Goal: Task Accomplishment & Management: Use online tool/utility

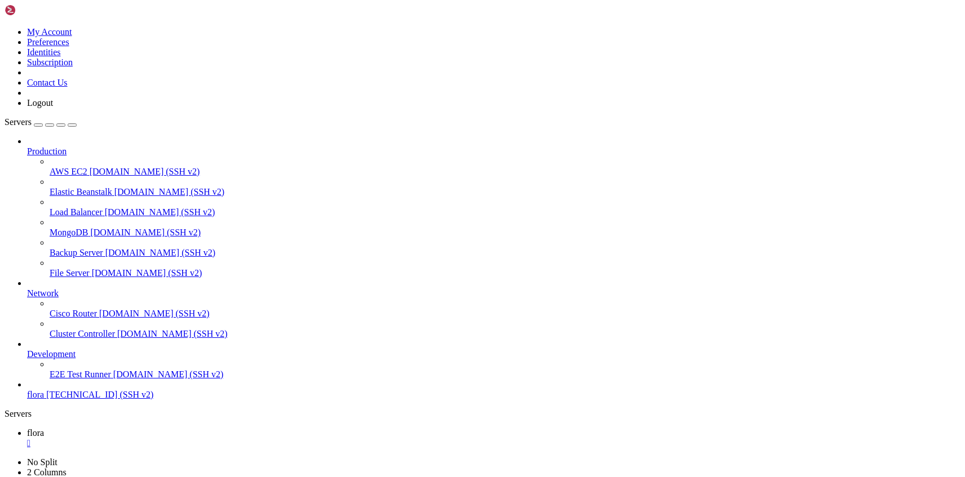
type input "/home"
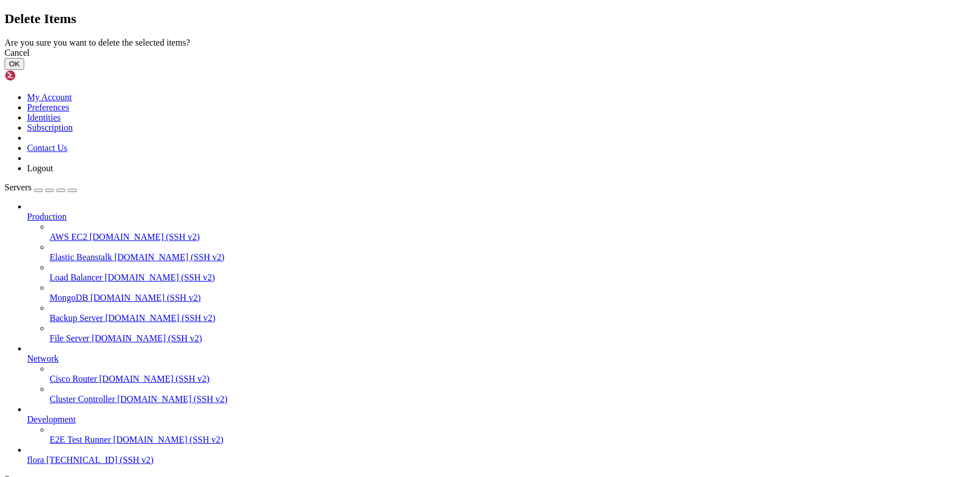
click at [24, 70] on button "OK" at bounding box center [15, 64] width 20 height 12
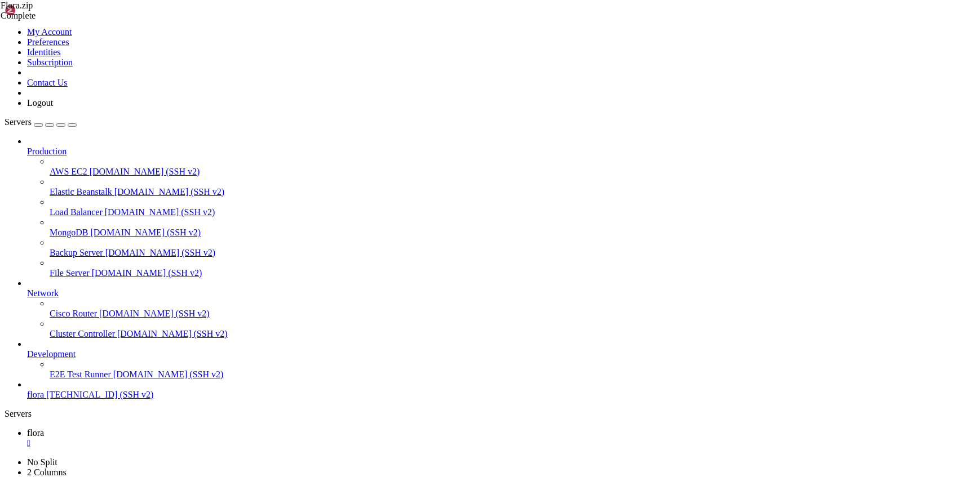
click at [191, 428] on link "flora " at bounding box center [493, 438] width 933 height 20
click at [186, 438] on div "" at bounding box center [493, 443] width 933 height 10
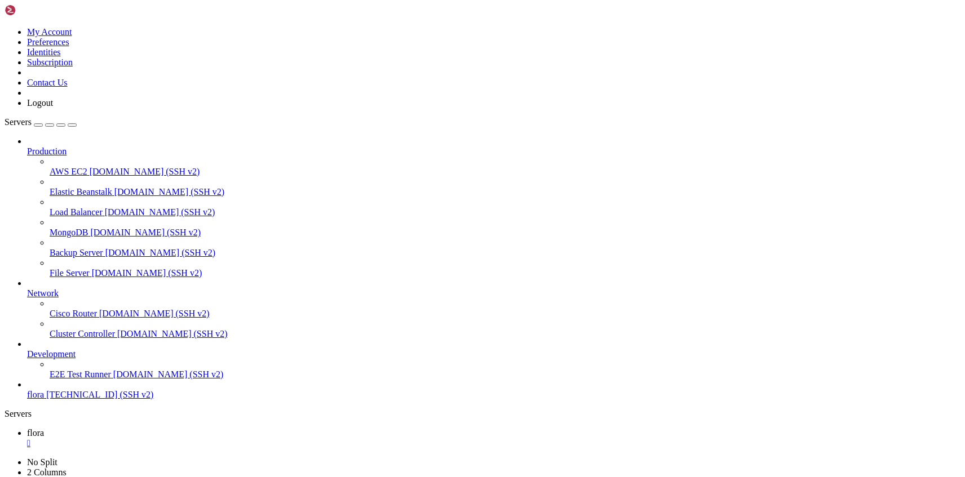
drag, startPoint x: 184, startPoint y: 806, endPoint x: 33, endPoint y: 661, distance: 209.6
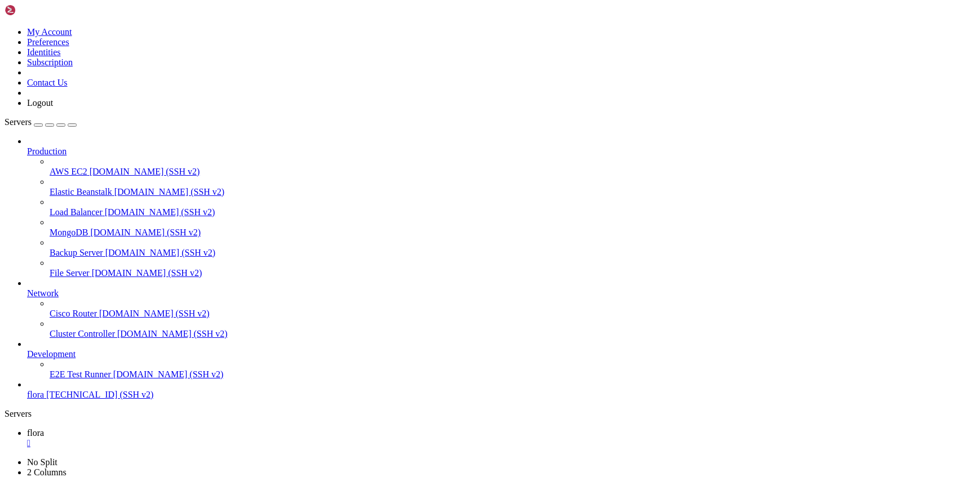
drag, startPoint x: 11, startPoint y: 647, endPoint x: 143, endPoint y: 807, distance: 207.3
drag, startPoint x: 127, startPoint y: 744, endPoint x: 79, endPoint y: 714, distance: 56.7
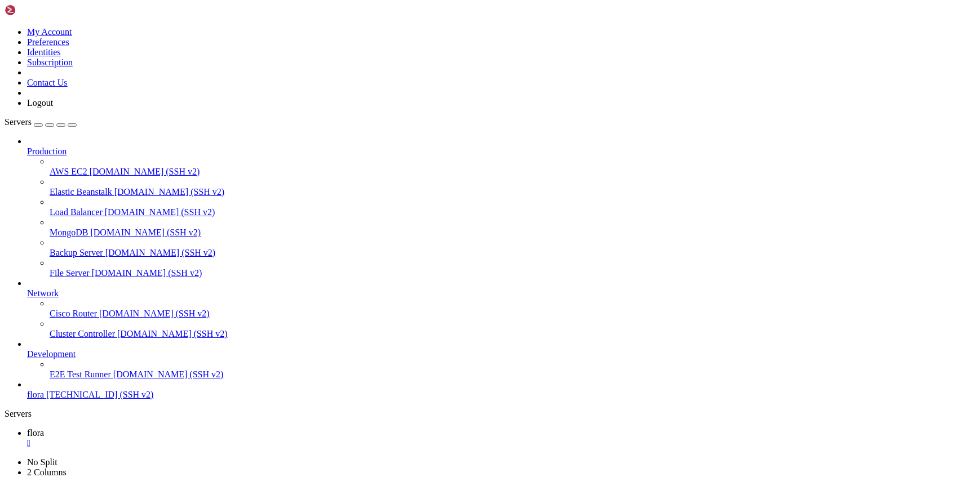
drag, startPoint x: 70, startPoint y: 813, endPoint x: 10, endPoint y: 650, distance: 173.7
drag, startPoint x: 316, startPoint y: 889, endPoint x: 269, endPoint y: 882, distance: 47.7
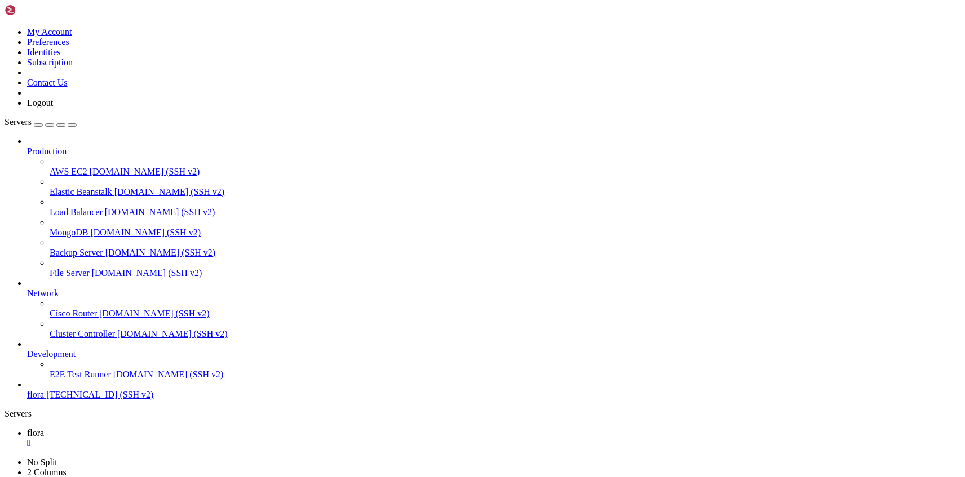
drag, startPoint x: 237, startPoint y: 998, endPoint x: 219, endPoint y: 1010, distance: 22.3
drag, startPoint x: 319, startPoint y: 999, endPoint x: 199, endPoint y: 969, distance: 123.5
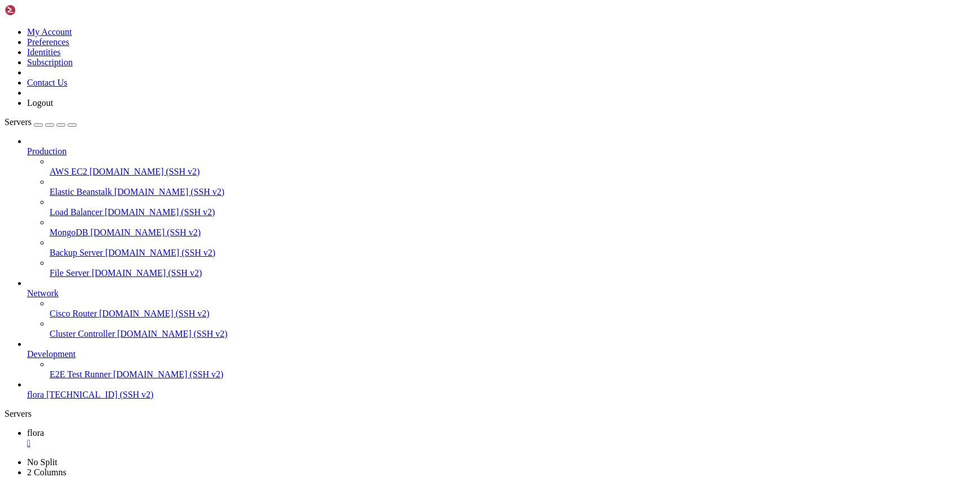
drag, startPoint x: 218, startPoint y: 843, endPoint x: 265, endPoint y: 1041, distance: 203.9
copy div "[[DATE] 20:53:29 +0300] [20918] [INFO] Using worker: sync [[DATE] 20:53:29 +030…"
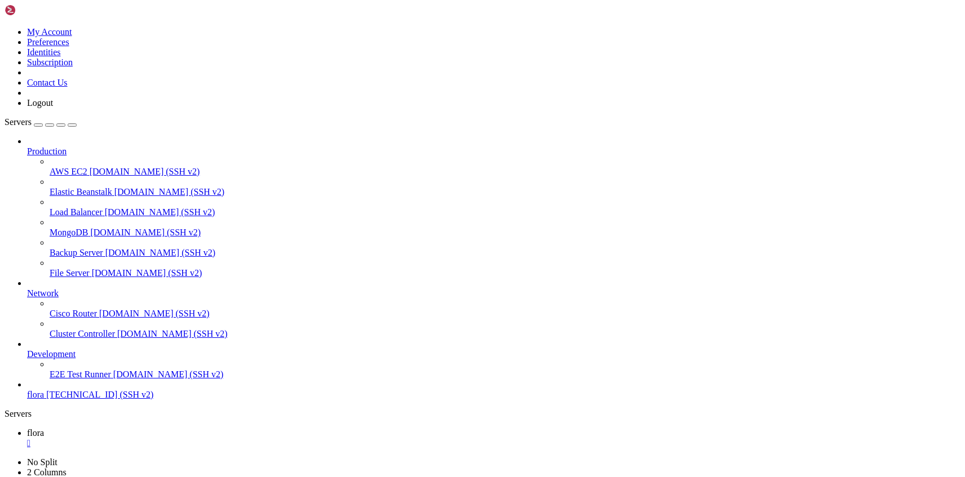
drag, startPoint x: 385, startPoint y: 1017, endPoint x: 307, endPoint y: 970, distance: 91.2
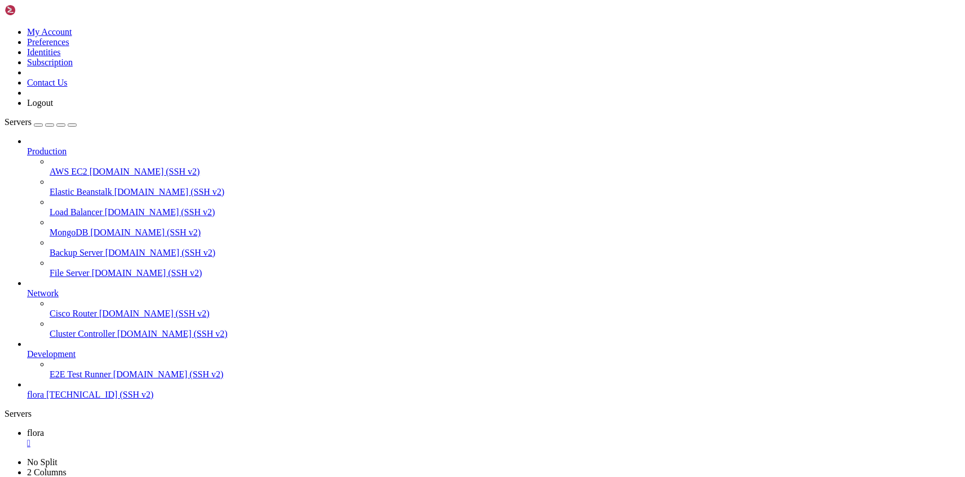
drag, startPoint x: 197, startPoint y: 973, endPoint x: 295, endPoint y: 1017, distance: 107.2
drag, startPoint x: 196, startPoint y: 973, endPoint x: 259, endPoint y: 1025, distance: 81.6
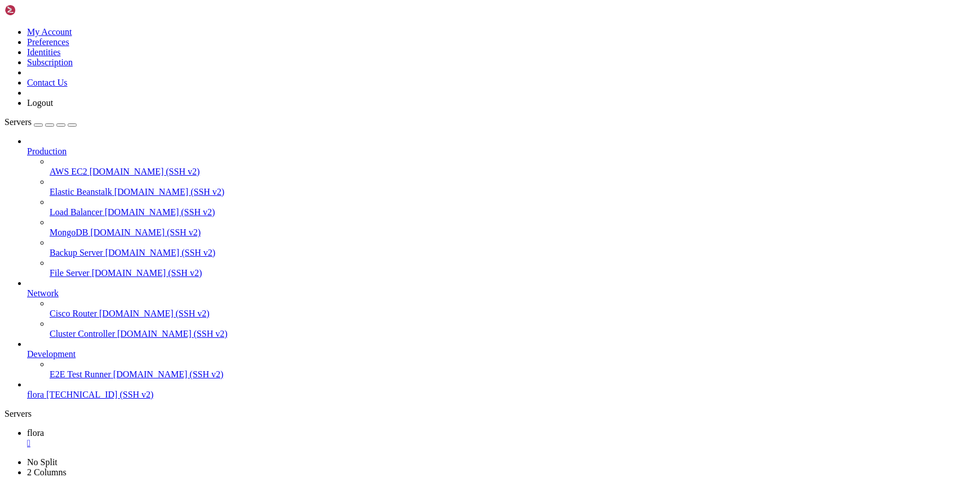
copy div "# gunicorn --bind [TECHNICAL_ID] flora.wsgi:application [[DATE] 20:54:10 +0300]…"
drag, startPoint x: 236, startPoint y: 994, endPoint x: 215, endPoint y: 983, distance: 23.7
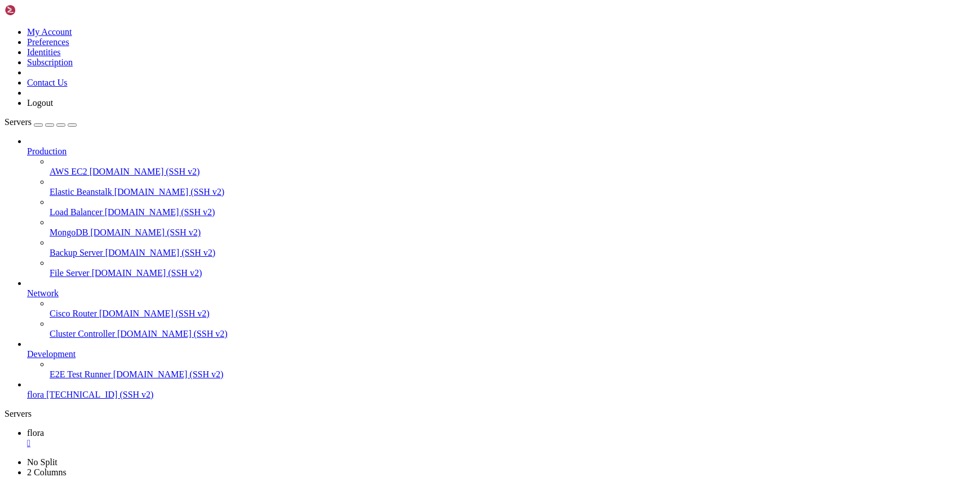
scroll to position [19363, 0]
drag, startPoint x: 238, startPoint y: 1022, endPoint x: 78, endPoint y: 841, distance: 241.1
drag, startPoint x: 176, startPoint y: 903, endPoint x: 148, endPoint y: 873, distance: 41.1
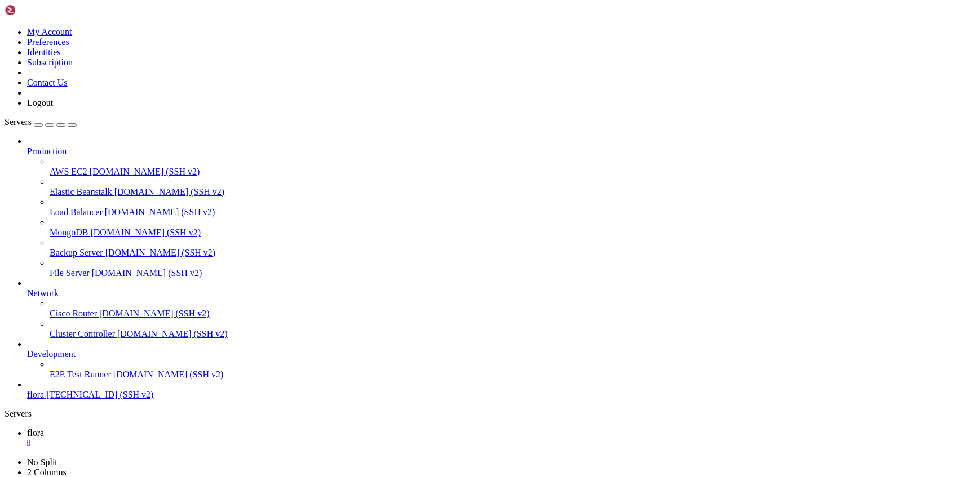
drag, startPoint x: 121, startPoint y: 1016, endPoint x: 12, endPoint y: 1001, distance: 109.2
drag, startPoint x: 56, startPoint y: 1002, endPoint x: 32, endPoint y: 988, distance: 28.5
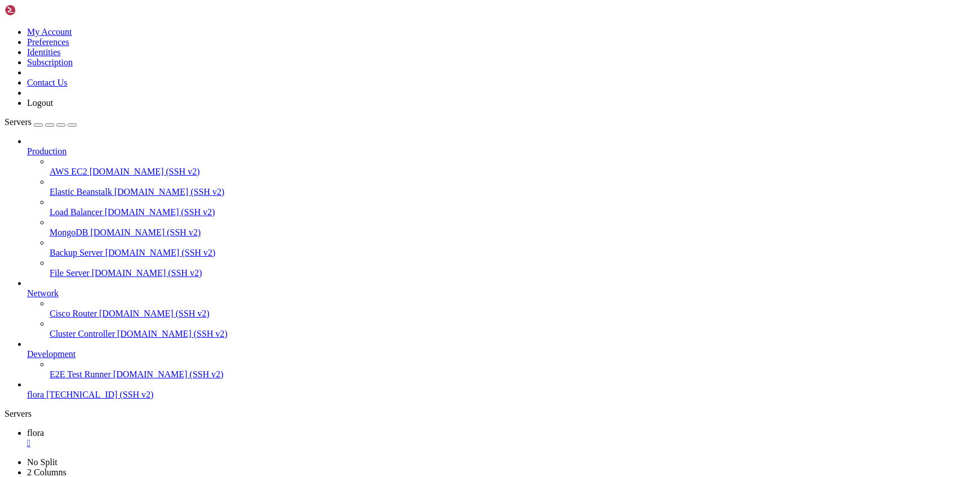
drag, startPoint x: 224, startPoint y: 1027, endPoint x: 127, endPoint y: 968, distance: 113.1
drag, startPoint x: 233, startPoint y: 1023, endPoint x: 128, endPoint y: 969, distance: 118.2
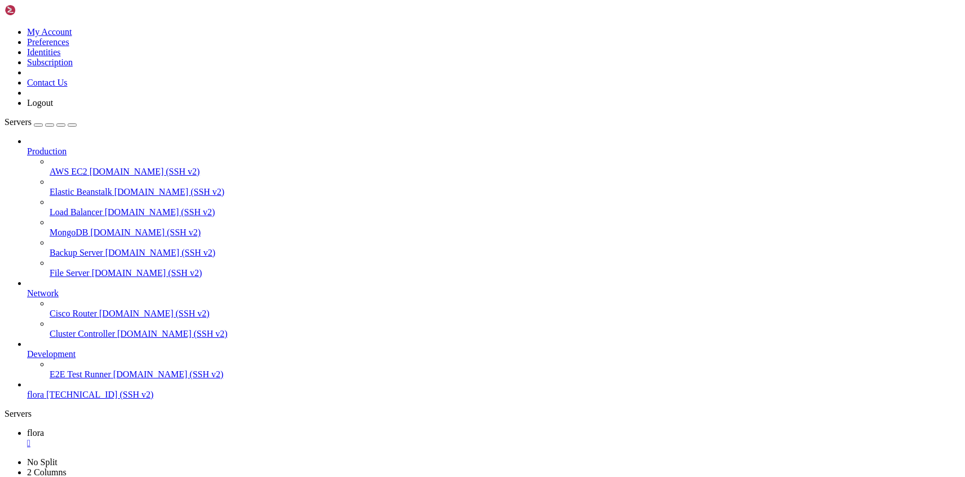
drag, startPoint x: 140, startPoint y: 964, endPoint x: 221, endPoint y: 1039, distance: 110.5
copy div "Flora/flora# tail /var/log/nginx/error.log 2025/10/01 20:32:46 [notice] 20482#2…"
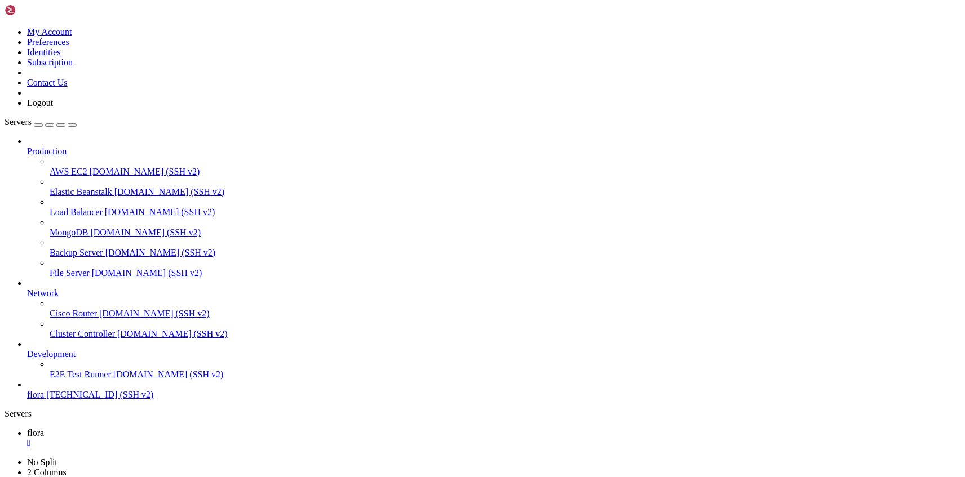
scroll to position [21188, 0]
drag, startPoint x: 246, startPoint y: 1027, endPoint x: 170, endPoint y: 820, distance: 220.3
copy div "ct and the non-profit organization that develops Certbot? We'd like to send you…"
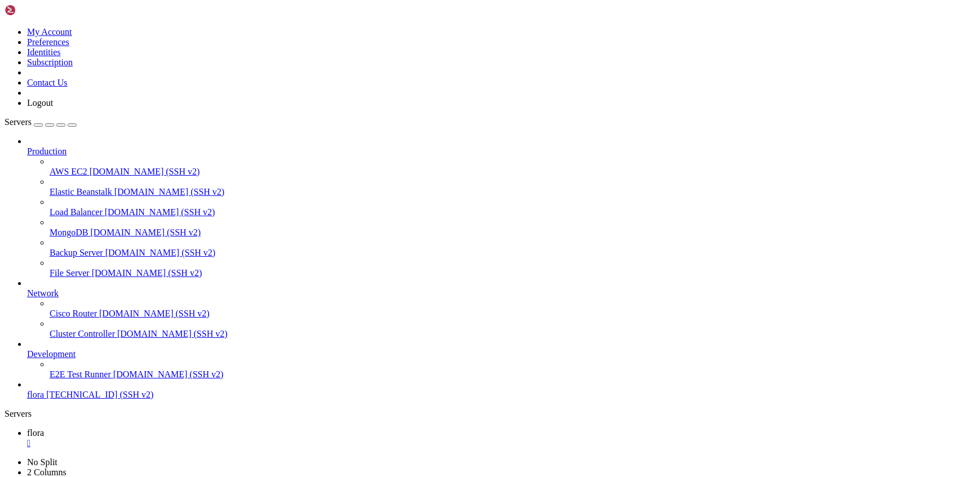
drag, startPoint x: 442, startPoint y: 1005, endPoint x: 614, endPoint y: 1001, distance: 171.9
drag, startPoint x: 570, startPoint y: 1010, endPoint x: 565, endPoint y: 1006, distance: 6.4
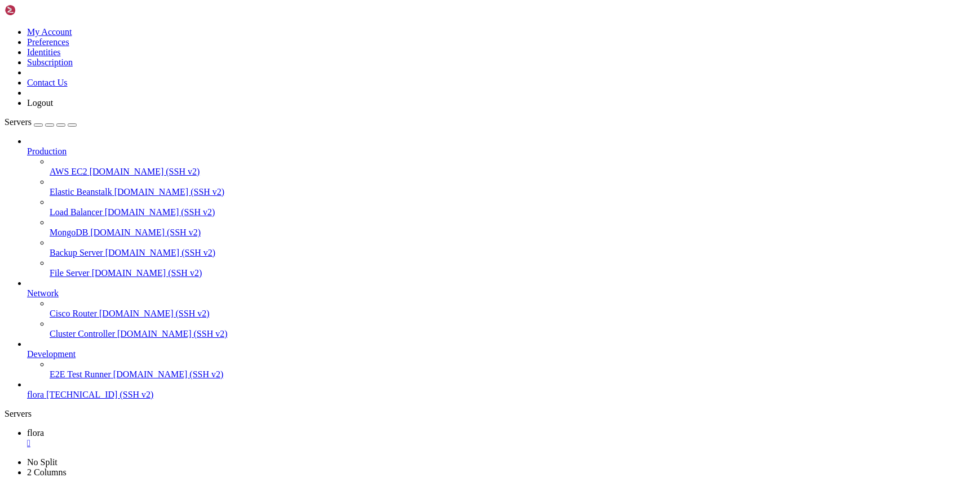
scroll to position [21858, 0]
drag, startPoint x: 238, startPoint y: 1030, endPoint x: 11, endPoint y: 857, distance: 285.5
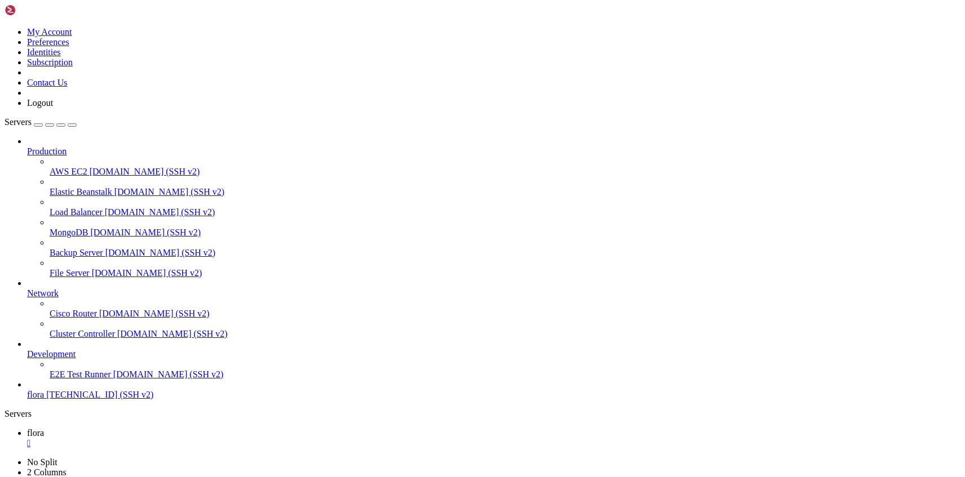
drag, startPoint x: 94, startPoint y: 893, endPoint x: 73, endPoint y: 869, distance: 31.9
drag, startPoint x: 243, startPoint y: 1000, endPoint x: 96, endPoint y: 847, distance: 212.4
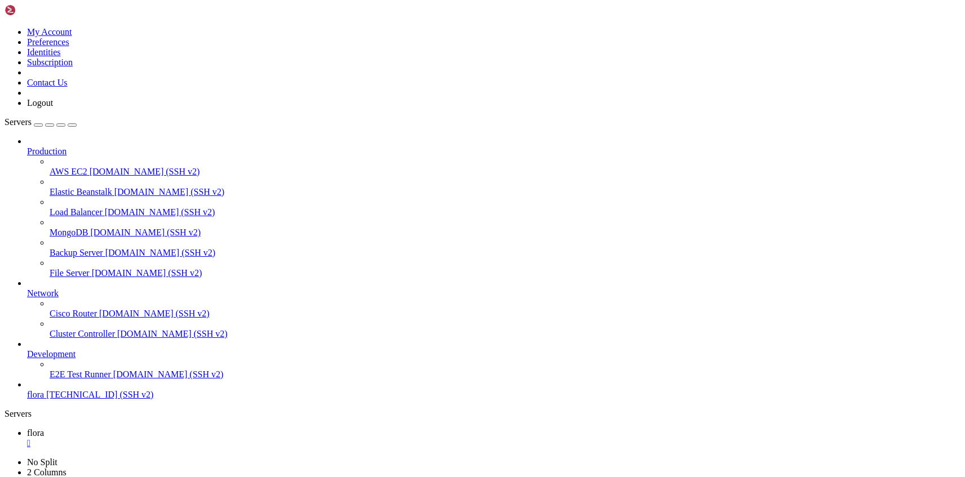
drag, startPoint x: 96, startPoint y: 847, endPoint x: 255, endPoint y: 1001, distance: 222.0
drag, startPoint x: 154, startPoint y: 926, endPoint x: 138, endPoint y: 909, distance: 23.5
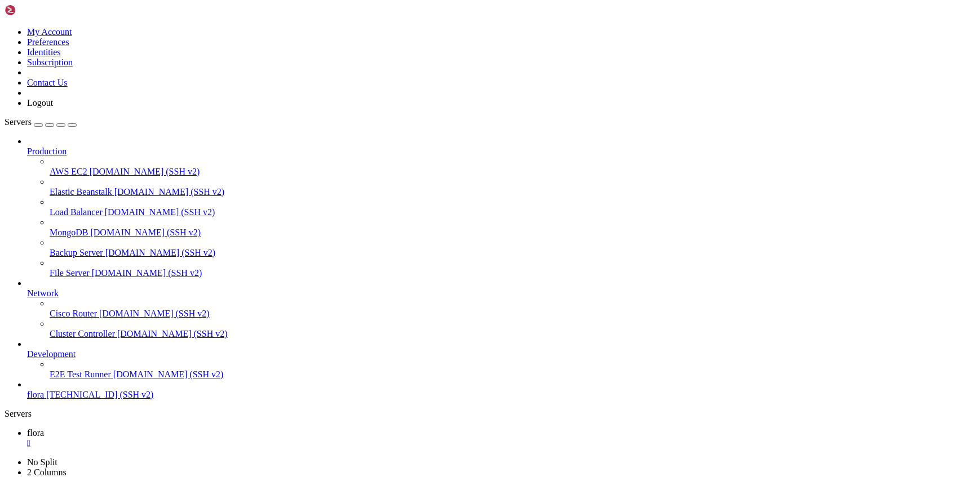
drag, startPoint x: 95, startPoint y: 831, endPoint x: 227, endPoint y: 1010, distance: 222.0
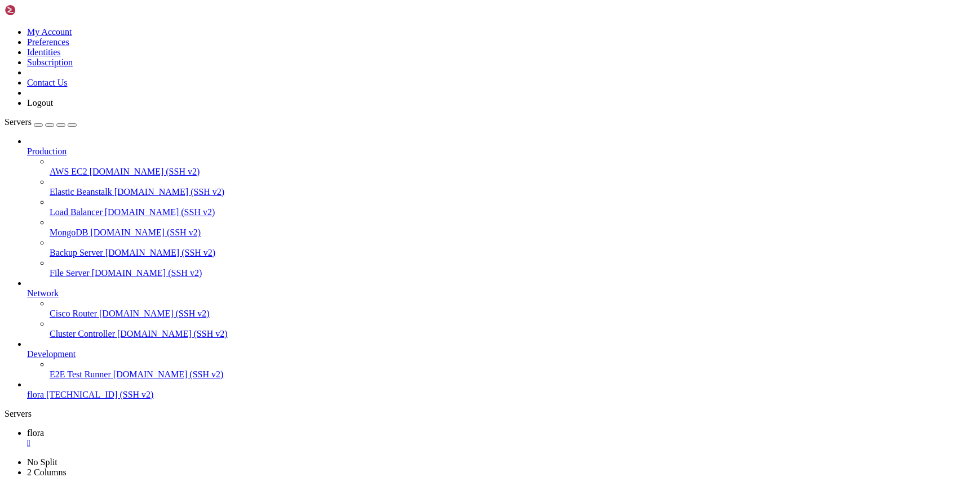
drag, startPoint x: 251, startPoint y: 1020, endPoint x: 79, endPoint y: 849, distance: 242.7
drag, startPoint x: 162, startPoint y: 900, endPoint x: 91, endPoint y: 890, distance: 71.2
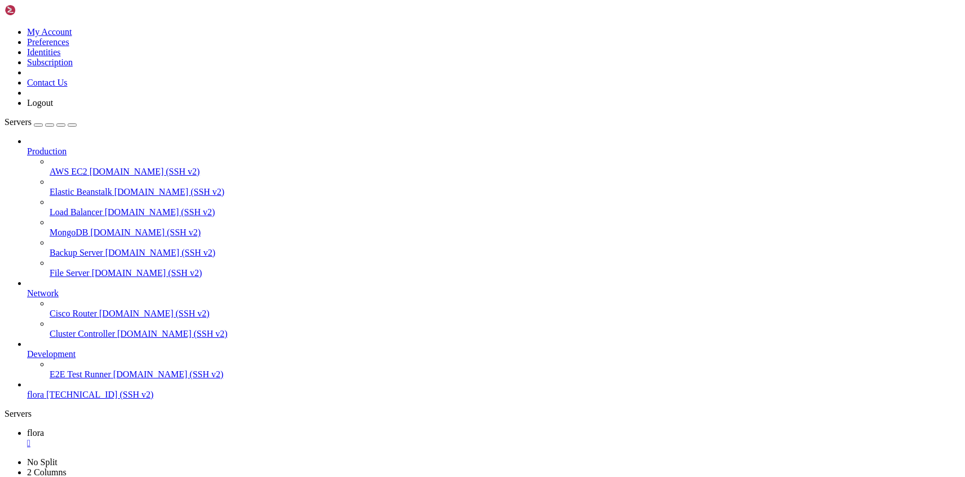
drag, startPoint x: 278, startPoint y: 908, endPoint x: 15, endPoint y: 846, distance: 270.9
drag, startPoint x: 292, startPoint y: 1027, endPoint x: 67, endPoint y: 924, distance: 247.4
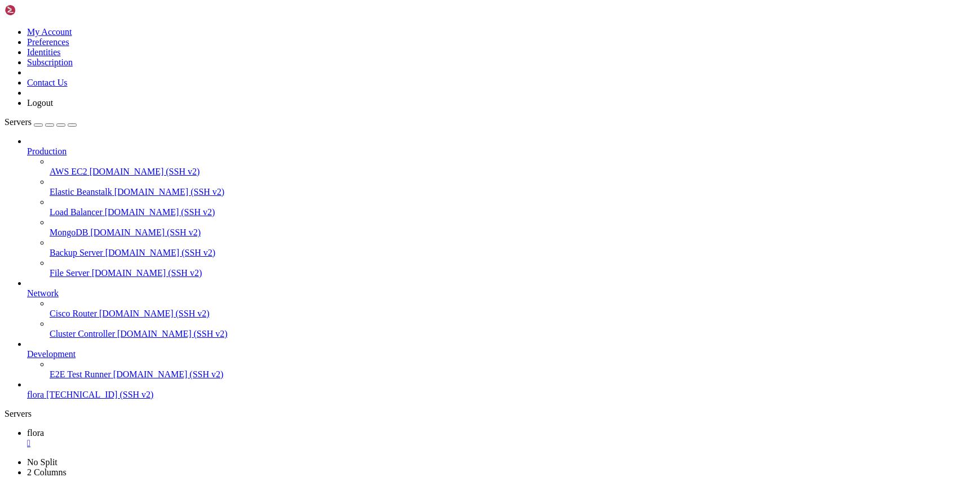
drag, startPoint x: 301, startPoint y: 1026, endPoint x: 230, endPoint y: 996, distance: 77.5
copy div "(venv) root@v2942249:/home/Flora/flora# ls -la /home/Flora/flora/staticfiles/st…"
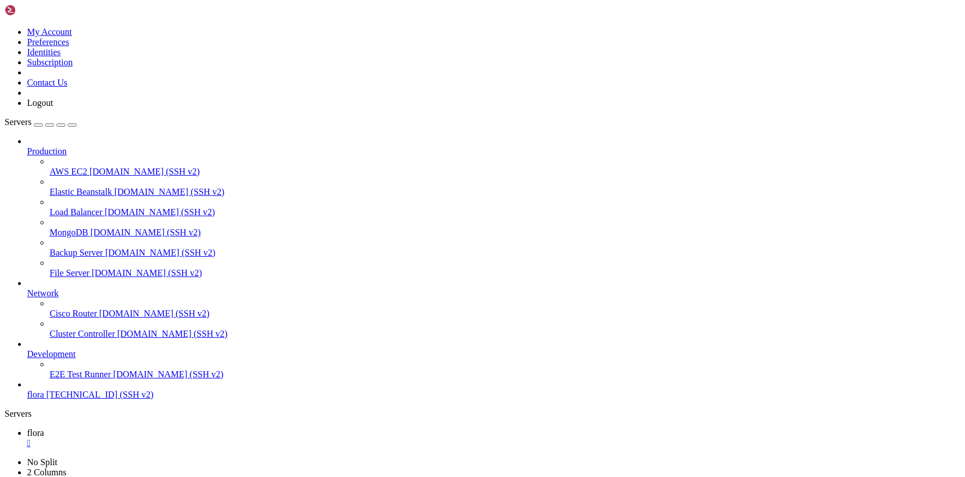
scroll to position [28146, 0]
drag, startPoint x: 137, startPoint y: 1003, endPoint x: 26, endPoint y: 846, distance: 192.0
drag, startPoint x: 93, startPoint y: 882, endPoint x: 61, endPoint y: 864, distance: 36.6
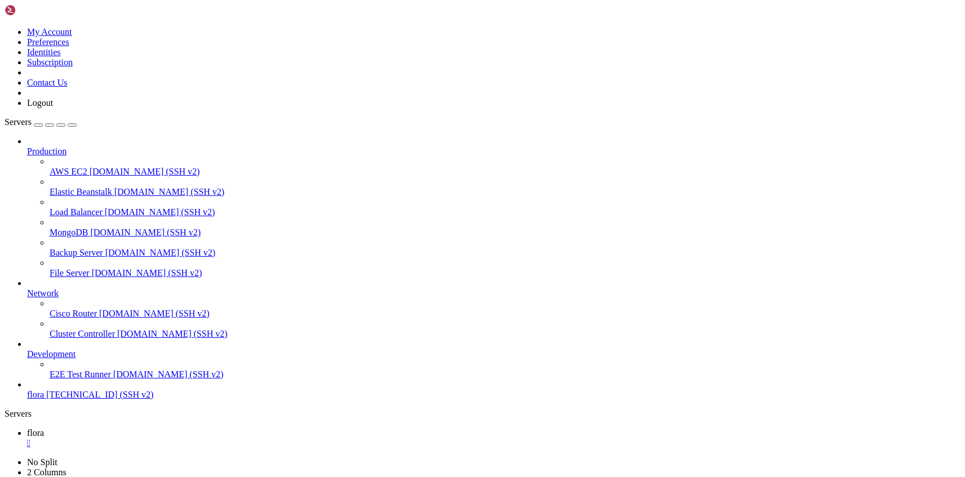
drag, startPoint x: 192, startPoint y: 1007, endPoint x: 42, endPoint y: 939, distance: 164.2
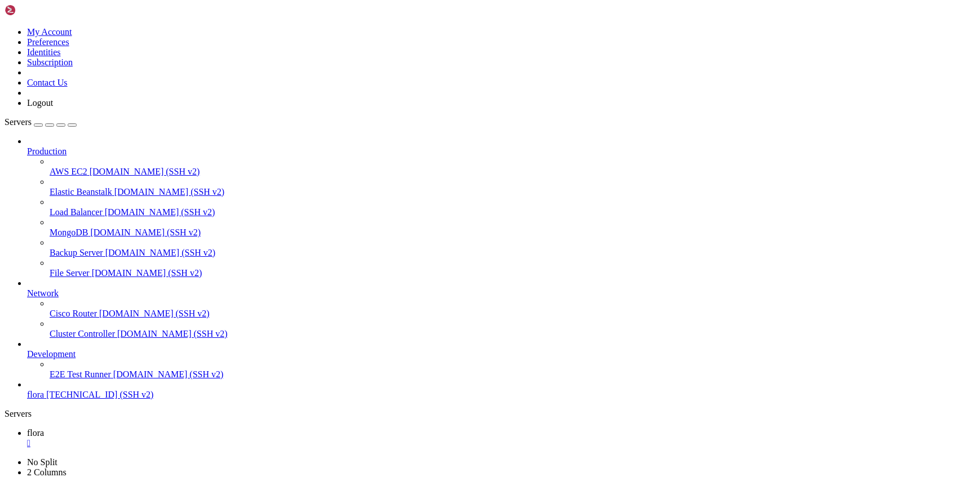
drag, startPoint x: 101, startPoint y: 943, endPoint x: 88, endPoint y: 944, distance: 13.0
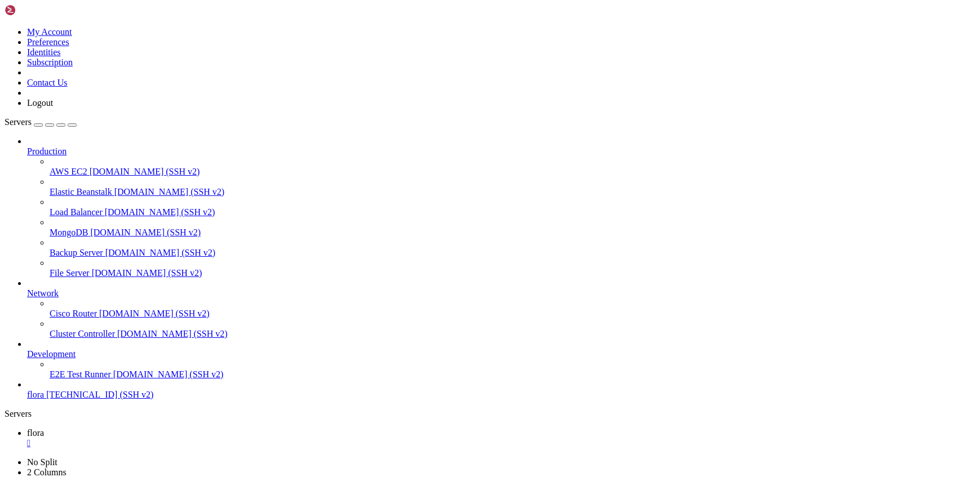
drag, startPoint x: 235, startPoint y: 1009, endPoint x: 30, endPoint y: 958, distance: 210.9
drag, startPoint x: 102, startPoint y: 977, endPoint x: 83, endPoint y: 971, distance: 19.4
